Goal: Task Accomplishment & Management: Use online tool/utility

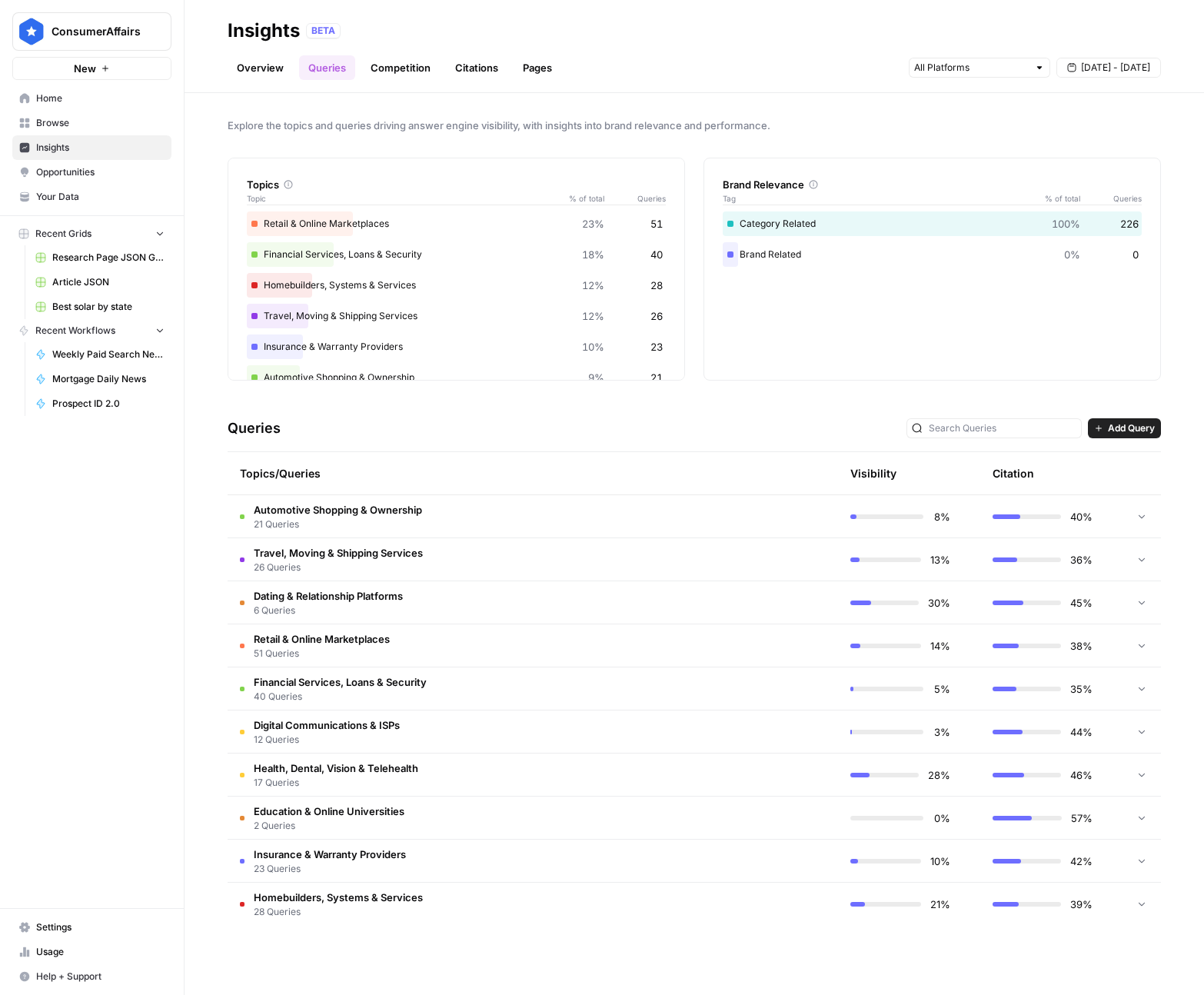
click at [111, 174] on span "Opportunities" at bounding box center [100, 173] width 128 height 14
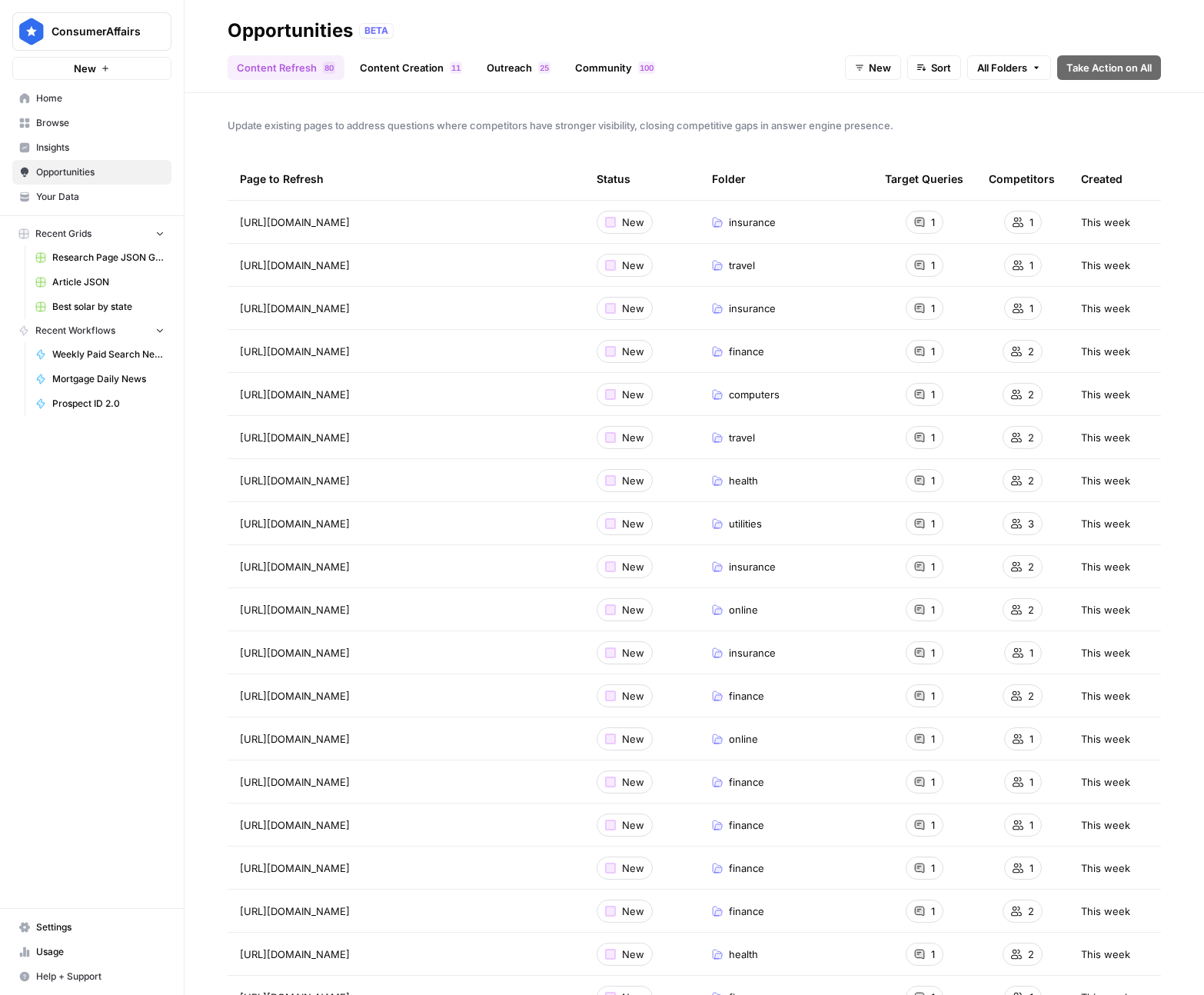
click at [497, 71] on link "Outreach 5 2" at bounding box center [518, 68] width 82 height 25
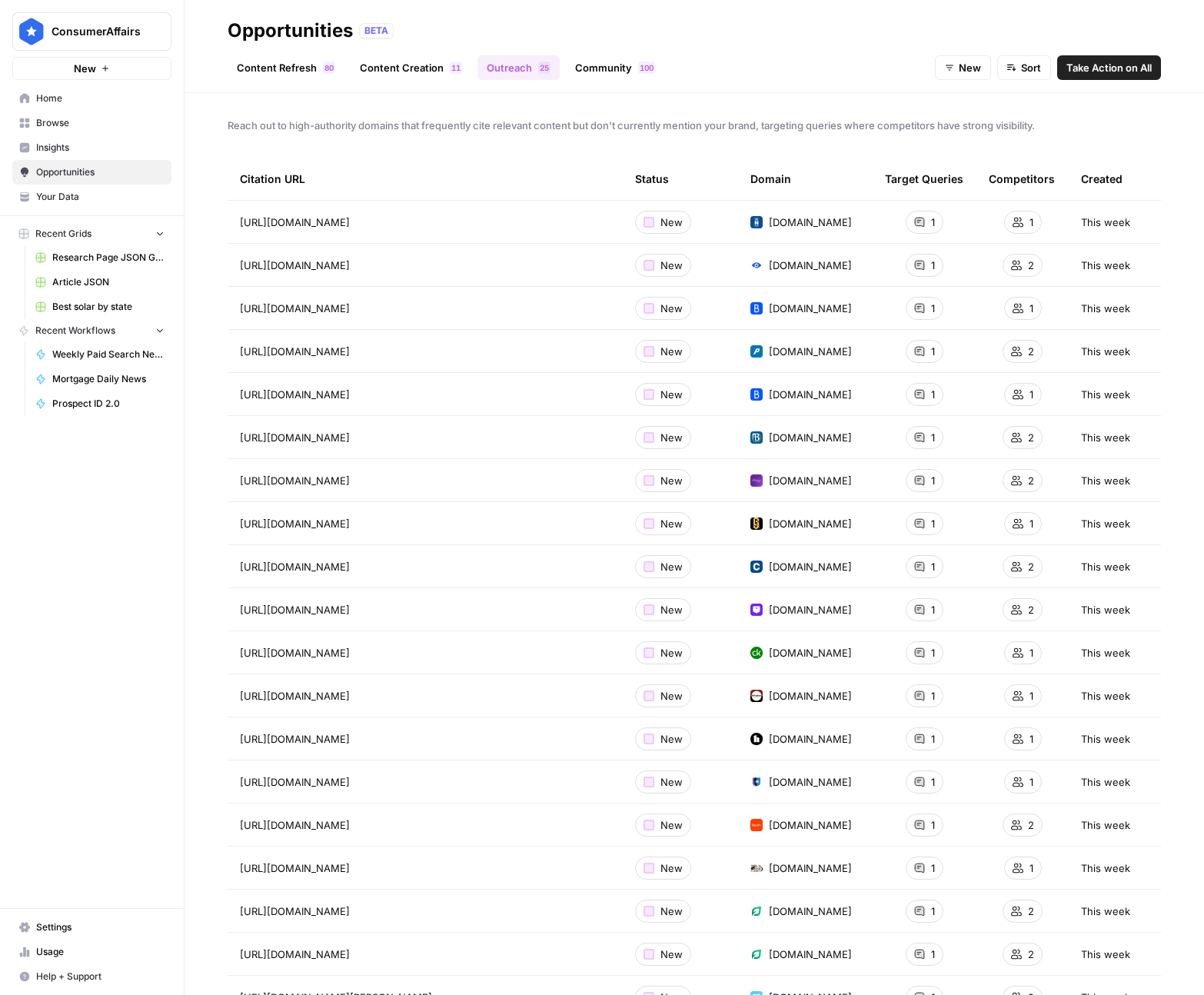
click at [396, 73] on link "Content Creation 1 1" at bounding box center [411, 68] width 120 height 25
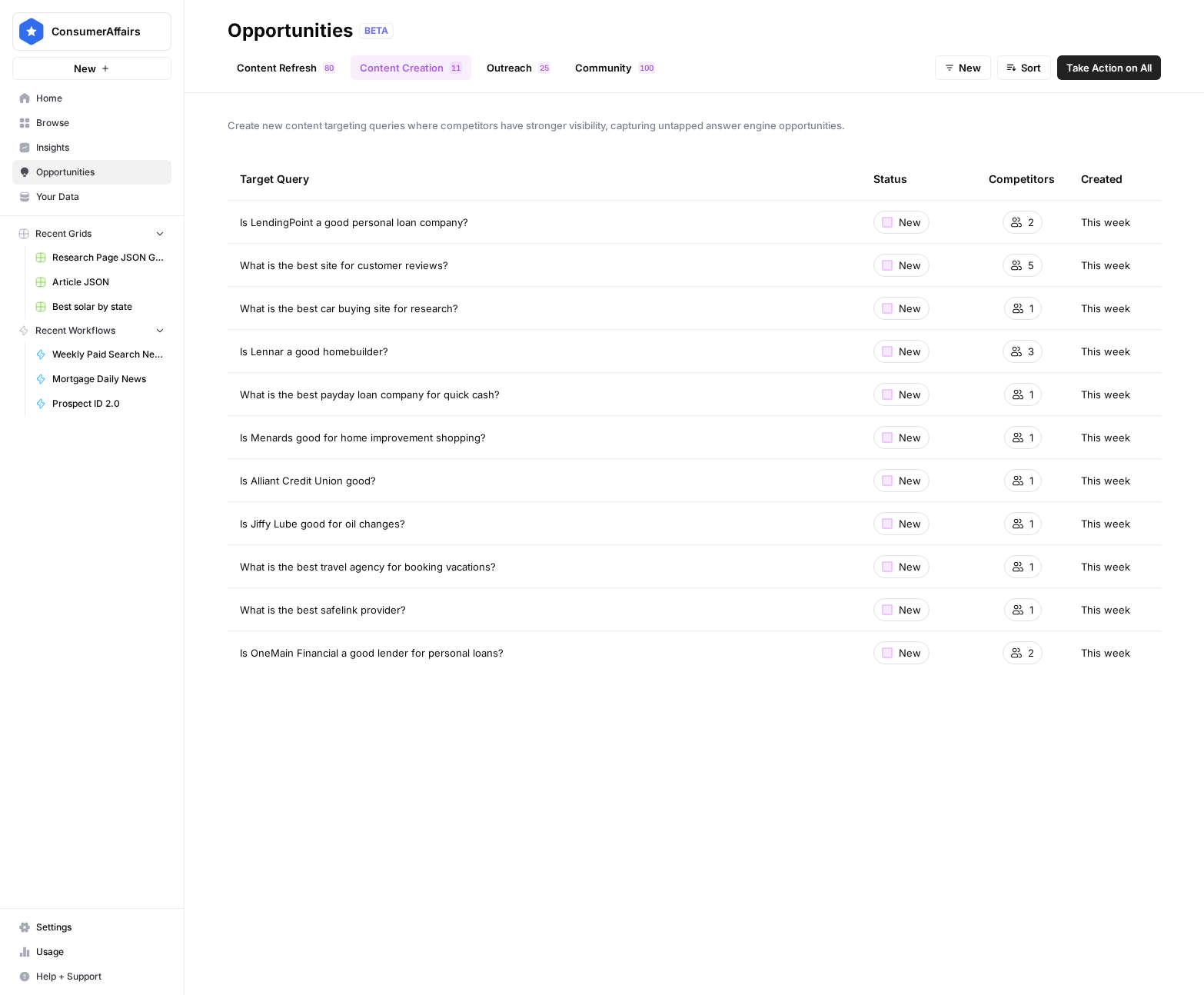
click at [521, 72] on link "Outreach 5 2" at bounding box center [518, 68] width 82 height 25
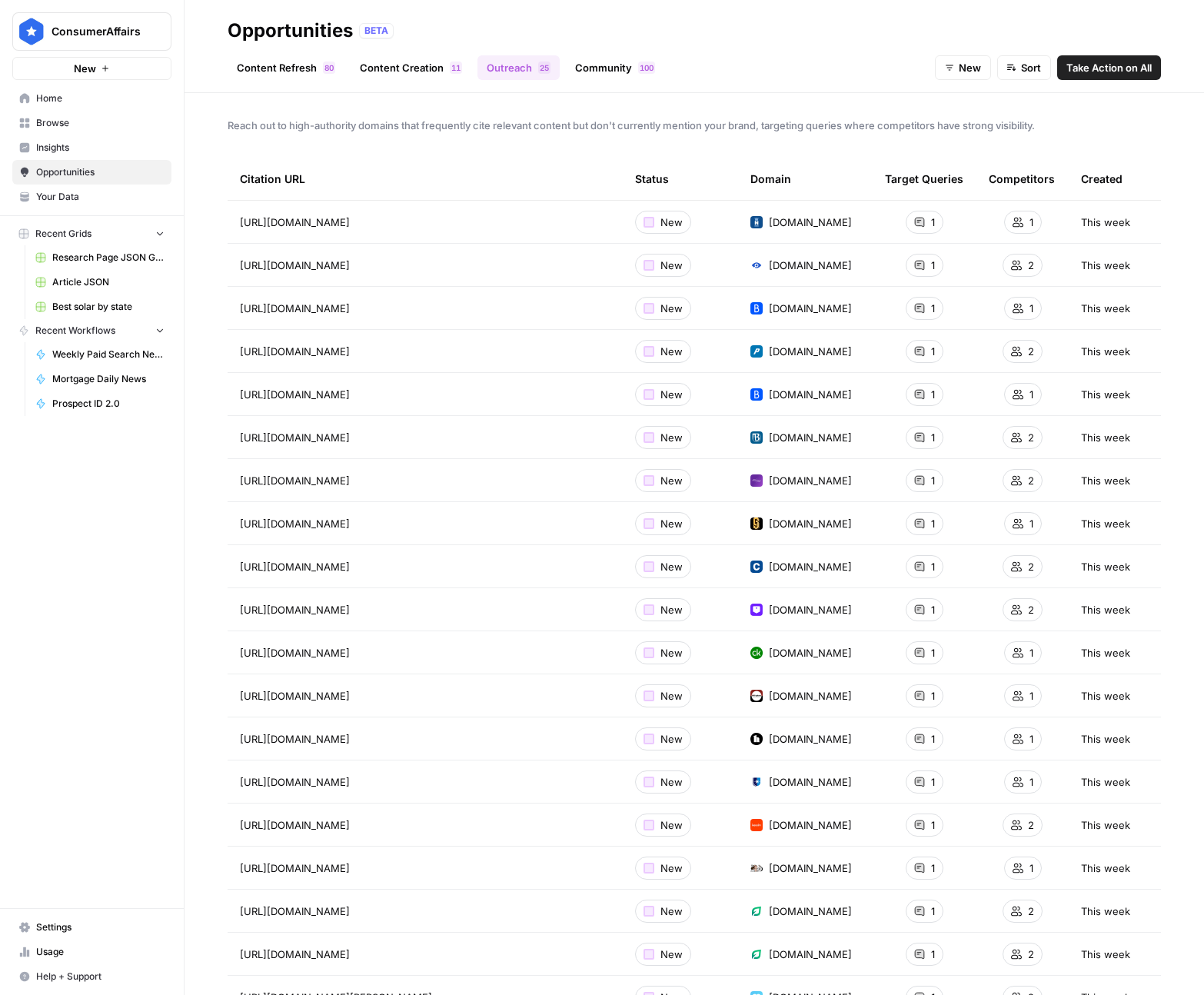
click at [594, 70] on link "Community 0 0 1" at bounding box center [614, 68] width 98 height 25
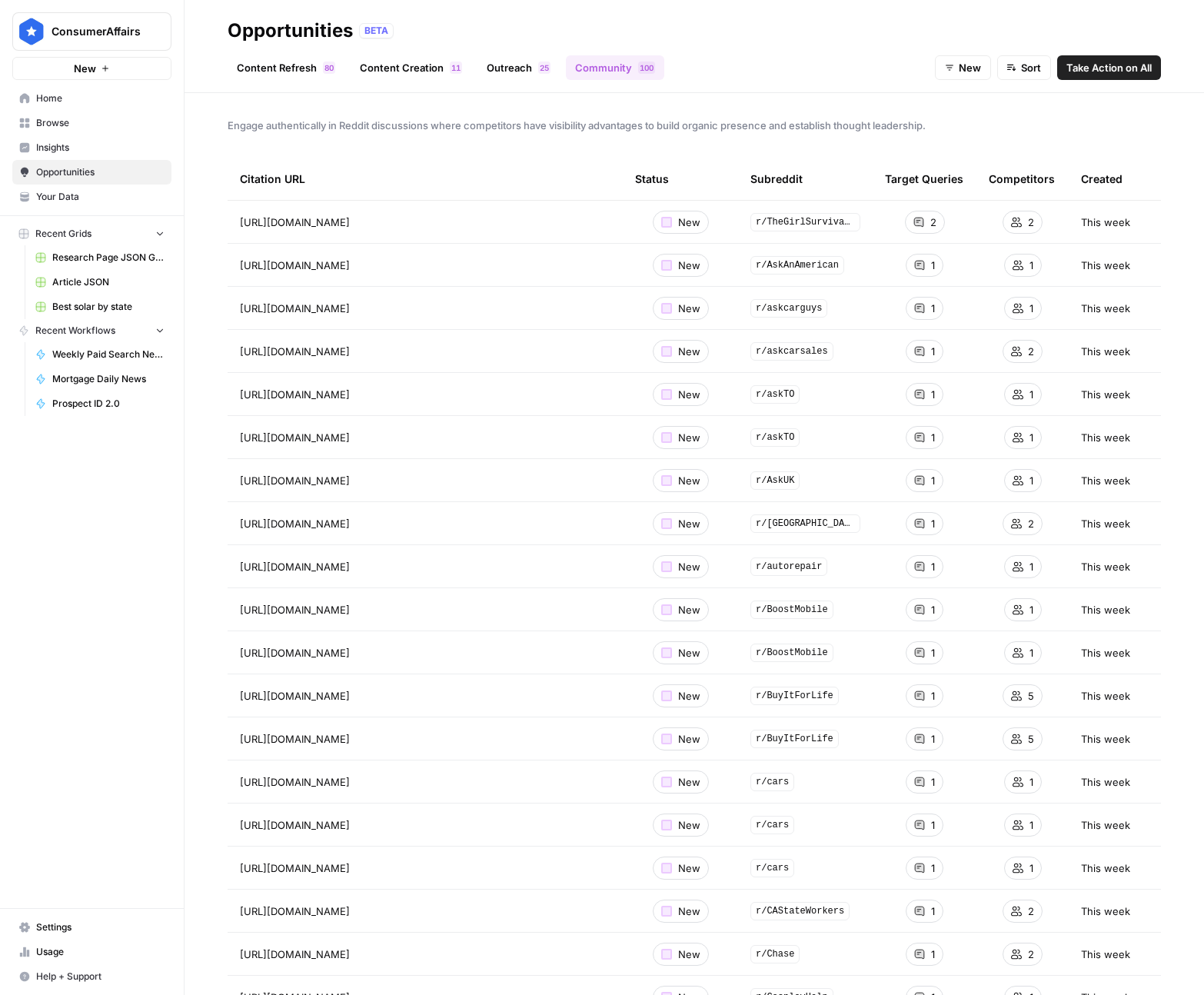
click at [269, 61] on link "Content Refresh 0 8" at bounding box center [286, 68] width 117 height 25
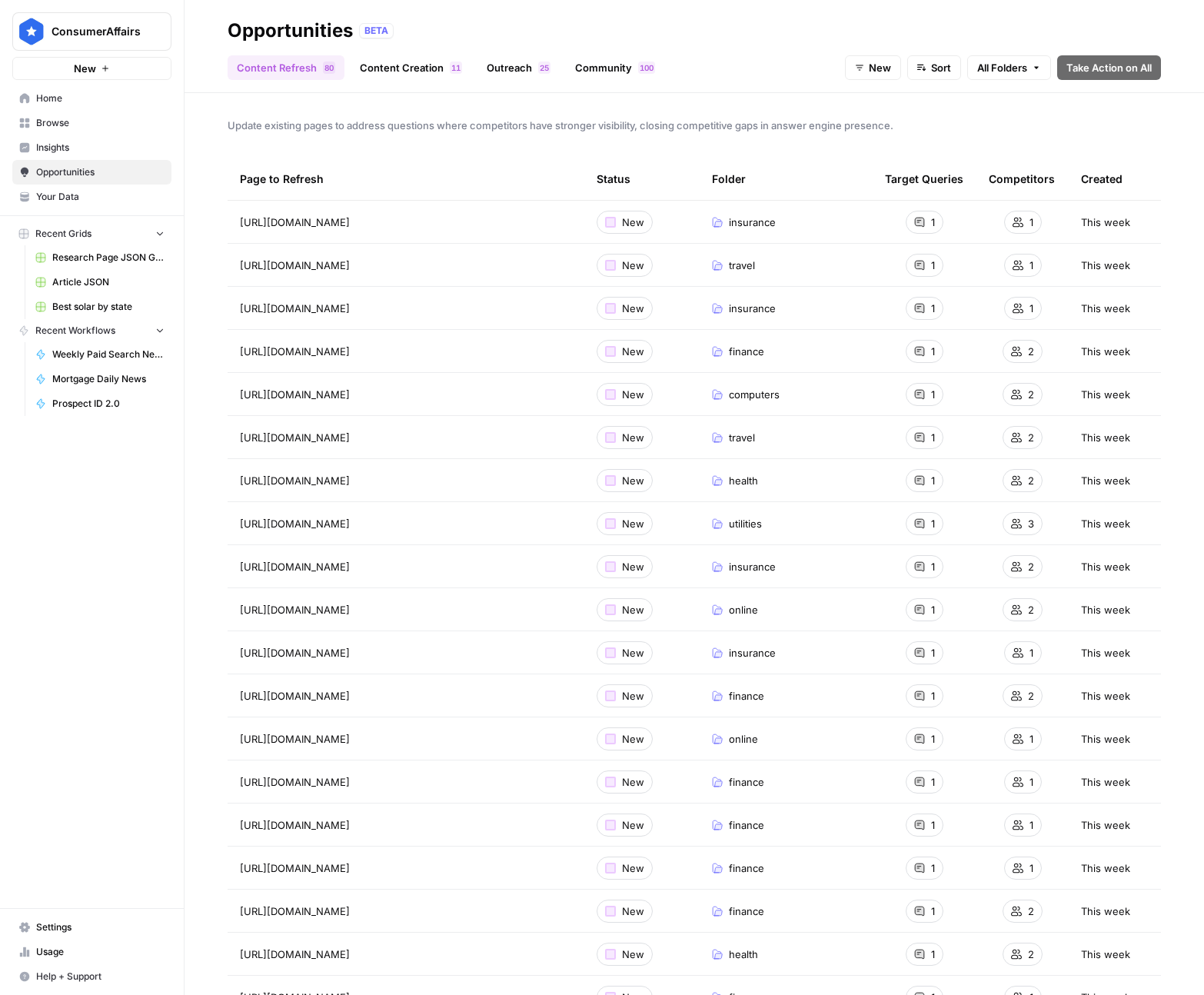
click at [403, 61] on link "Content Creation 1 1" at bounding box center [411, 68] width 120 height 25
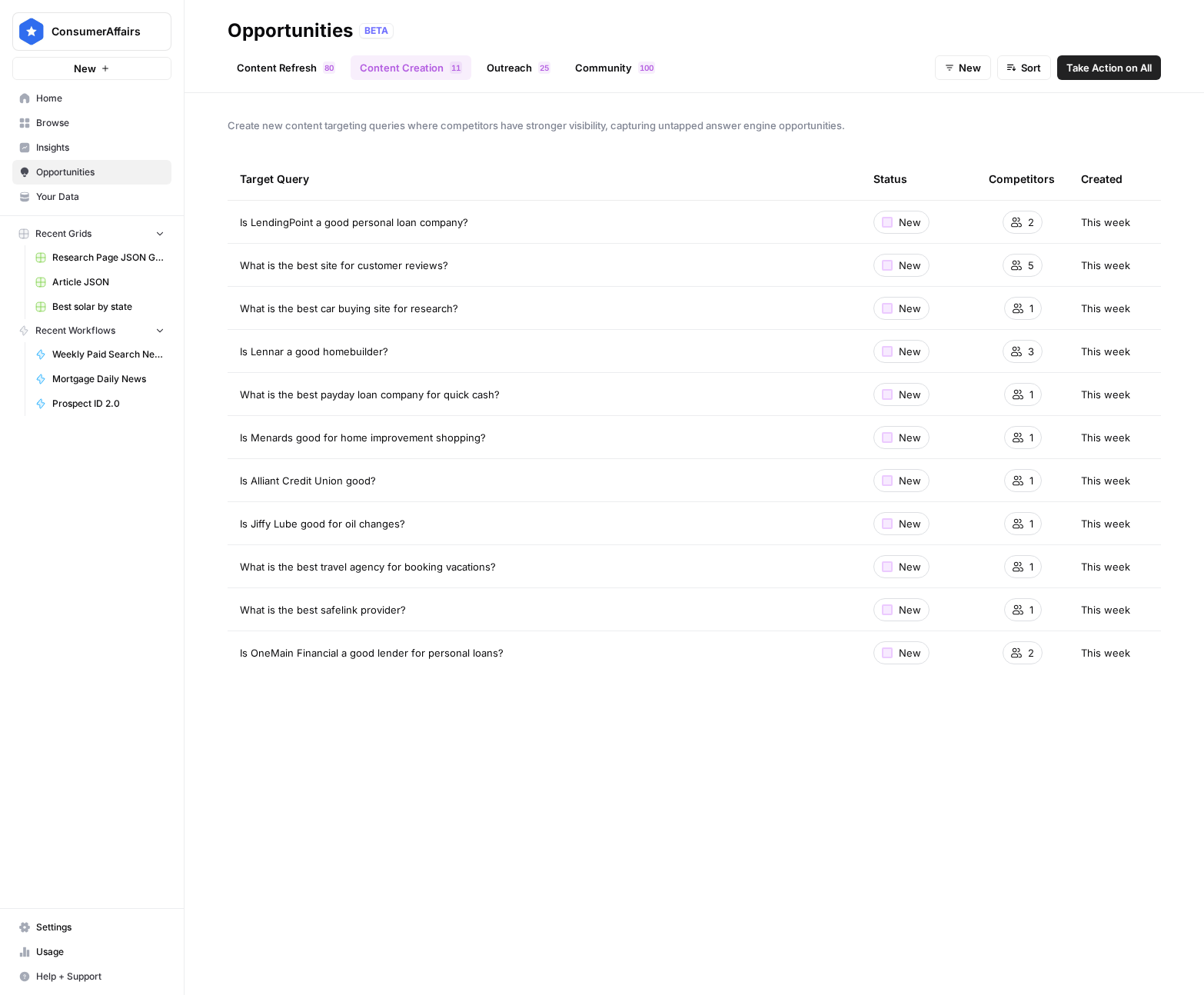
click at [297, 60] on link "Content Refresh 0 8" at bounding box center [286, 68] width 117 height 25
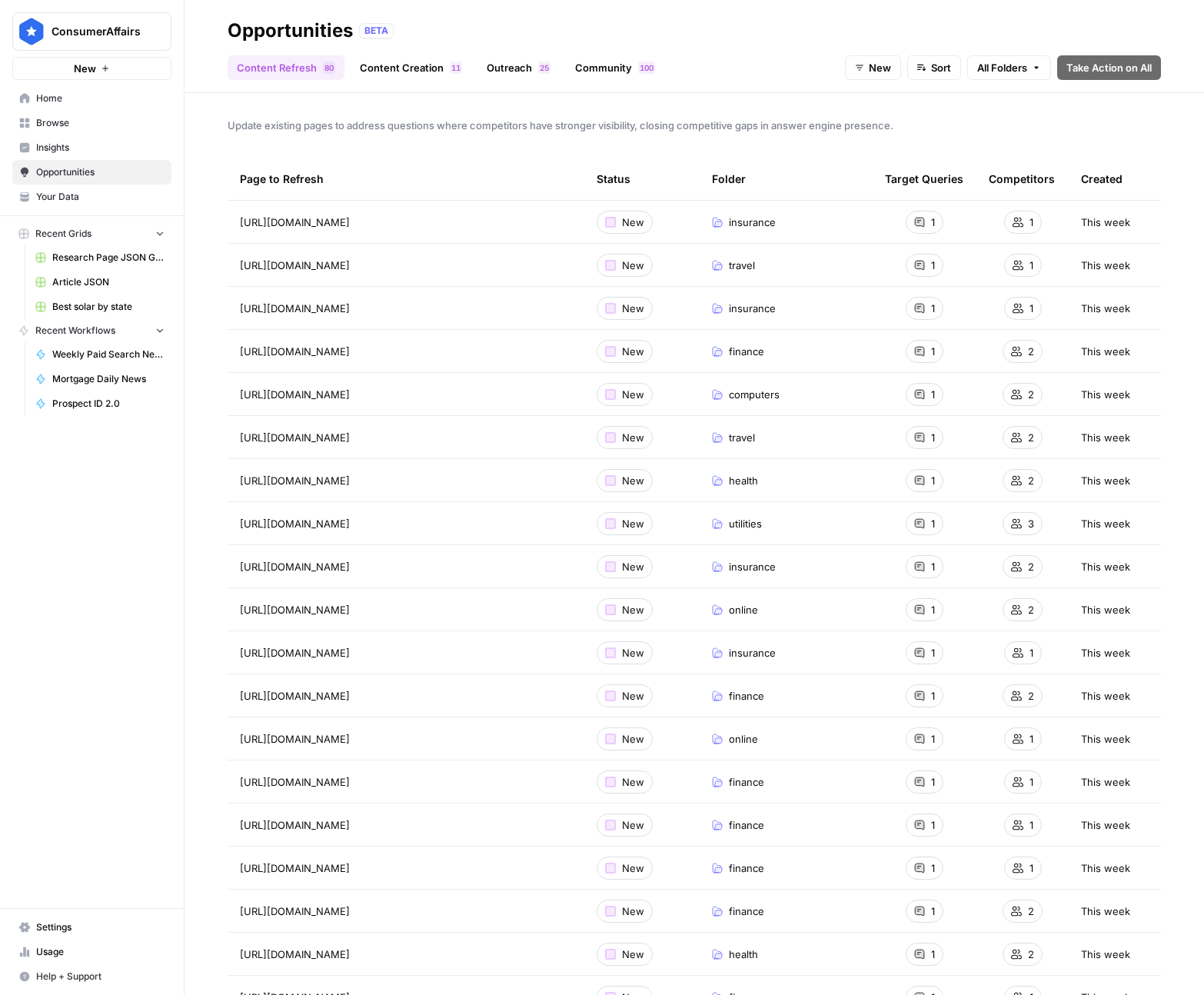
click at [610, 66] on link "Community 0 0 1" at bounding box center [614, 68] width 98 height 25
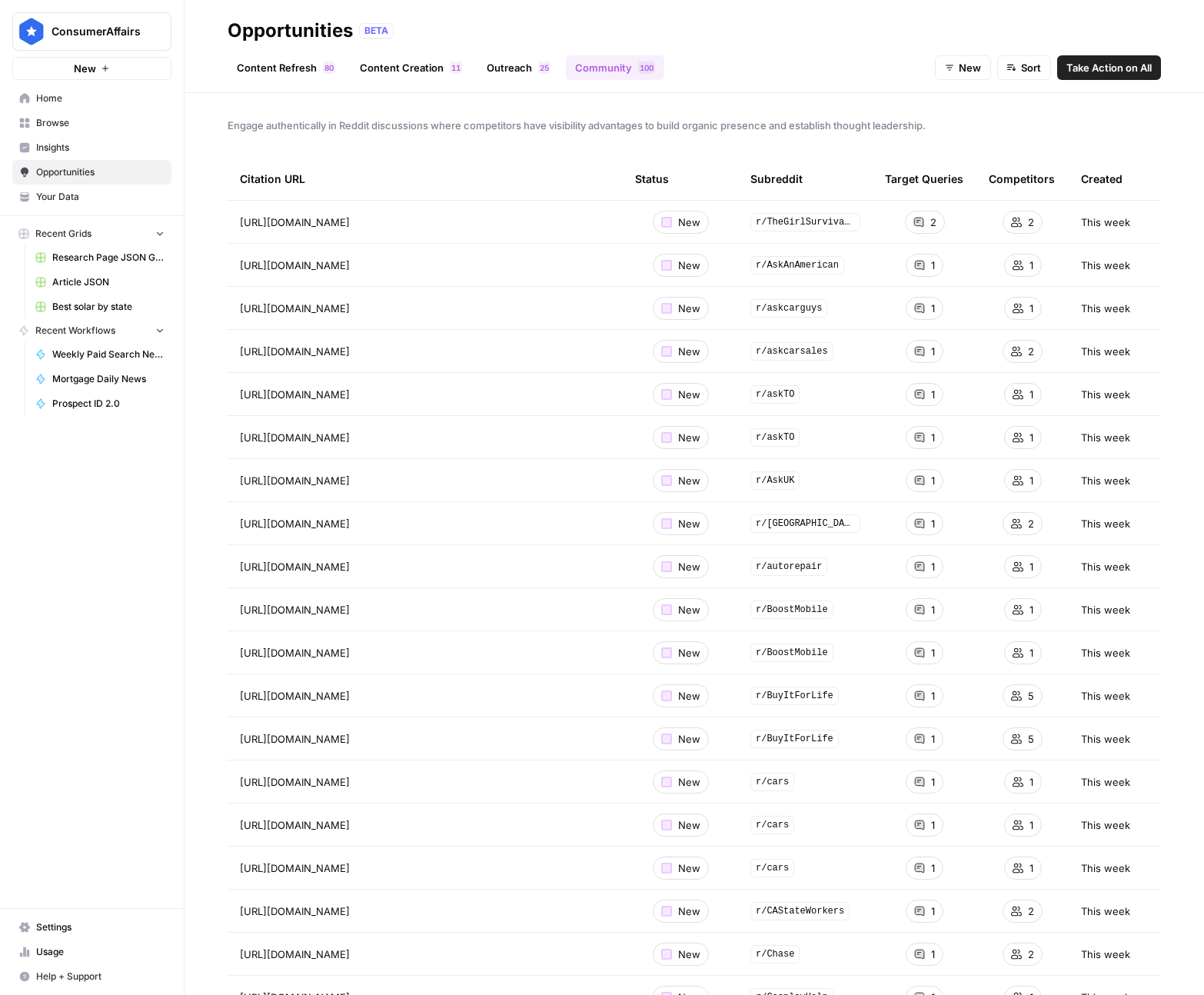
click at [350, 223] on span "[URL][DOMAIN_NAME]" at bounding box center [295, 221] width 110 height 15
click at [376, 221] on icon "Go to page https://www.reddit.com/r/TheGirlSurvivalGuide/comments/twuqfn/review…" at bounding box center [372, 222] width 9 height 9
click at [1038, 222] on div "2" at bounding box center [1023, 222] width 40 height 23
click at [1028, 222] on span "2" at bounding box center [1030, 221] width 6 height 15
click at [376, 223] on icon "Go to page https://www.reddit.com/r/TheGirlSurvivalGuide/comments/twuqfn/review…" at bounding box center [372, 222] width 9 height 9
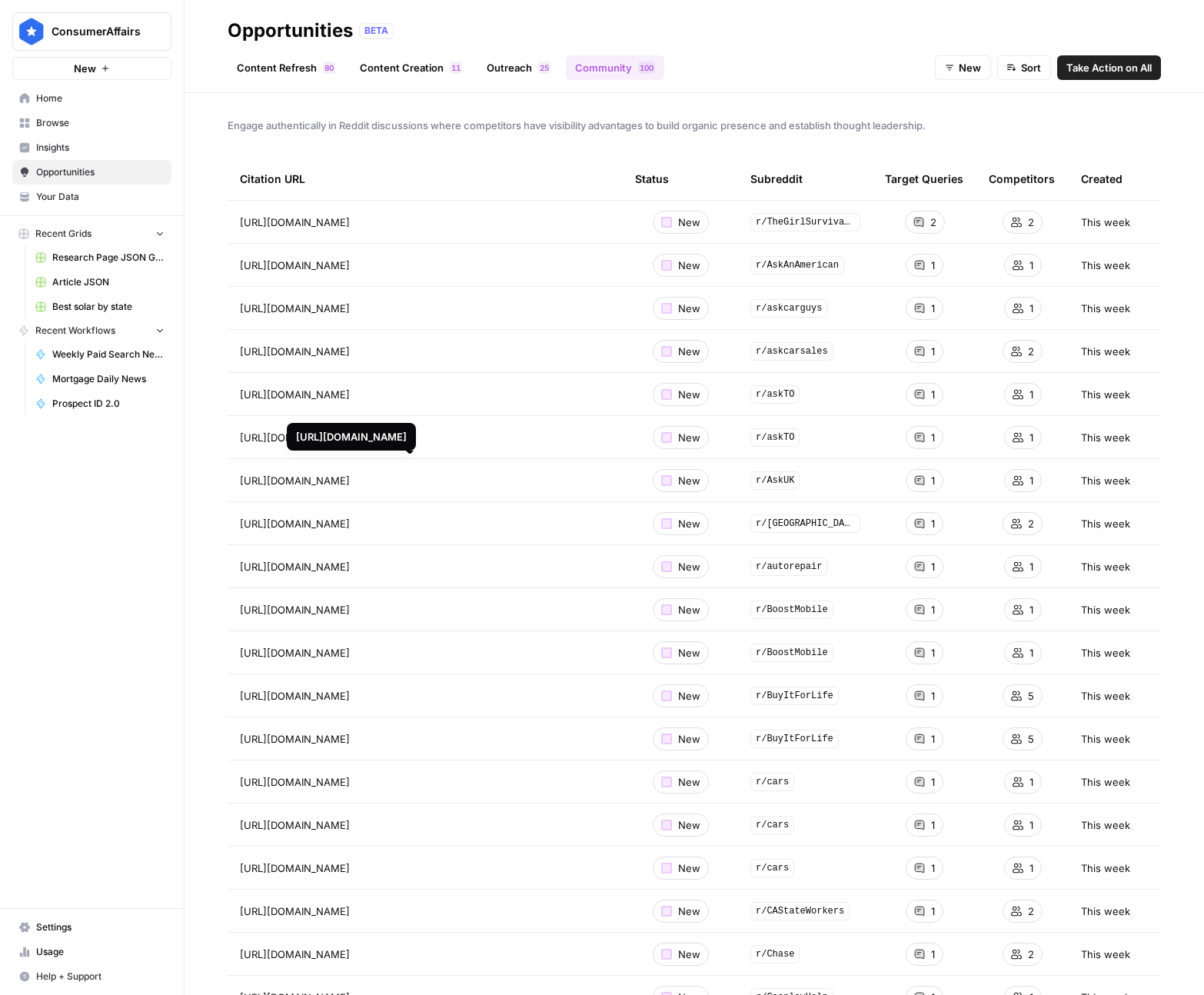
click at [81, 552] on div "ConsumerAffairs New Home Browse Insights Opportunities Your Data Recent Grids R…" at bounding box center [92, 498] width 184 height 995
